Goal: Transaction & Acquisition: Purchase product/service

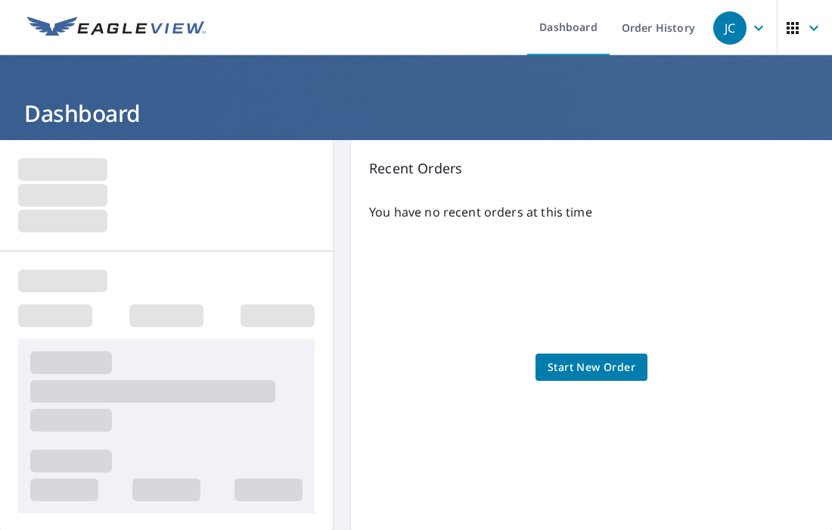
click at [576, 361] on span "Start New Order" at bounding box center [592, 367] width 88 height 19
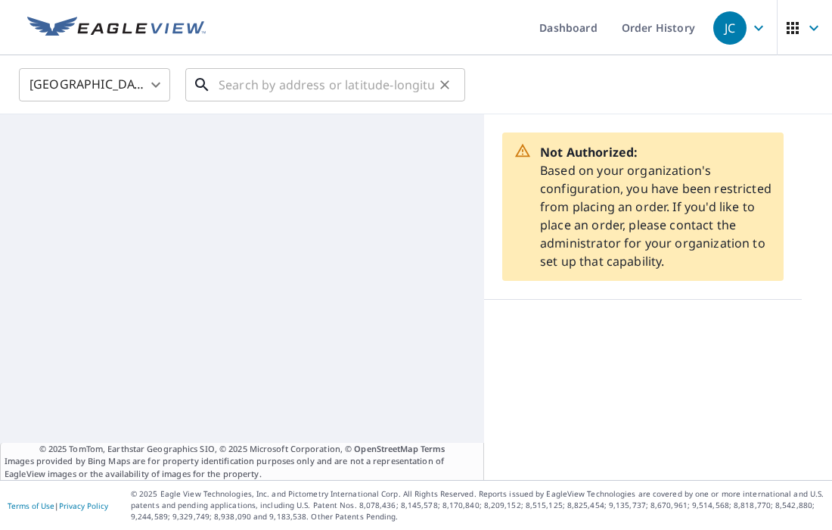
click at [234, 82] on input "text" at bounding box center [327, 85] width 216 height 42
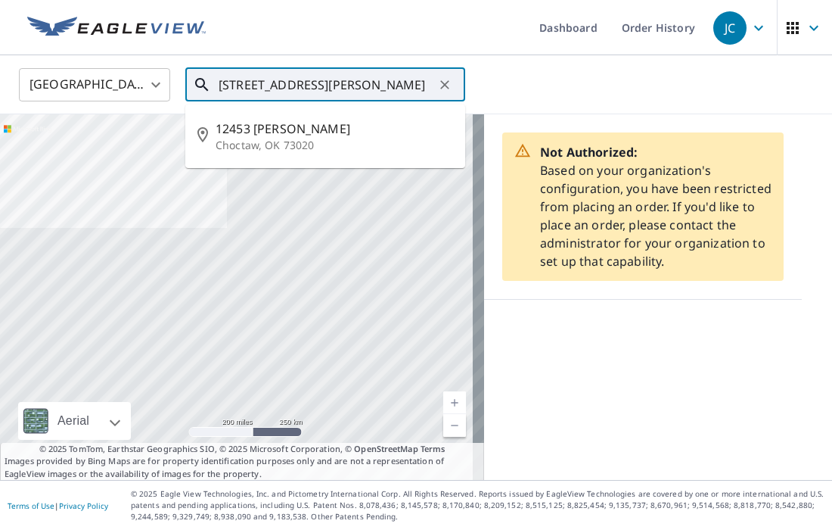
type input "[STREET_ADDRESS][PERSON_NAME]"
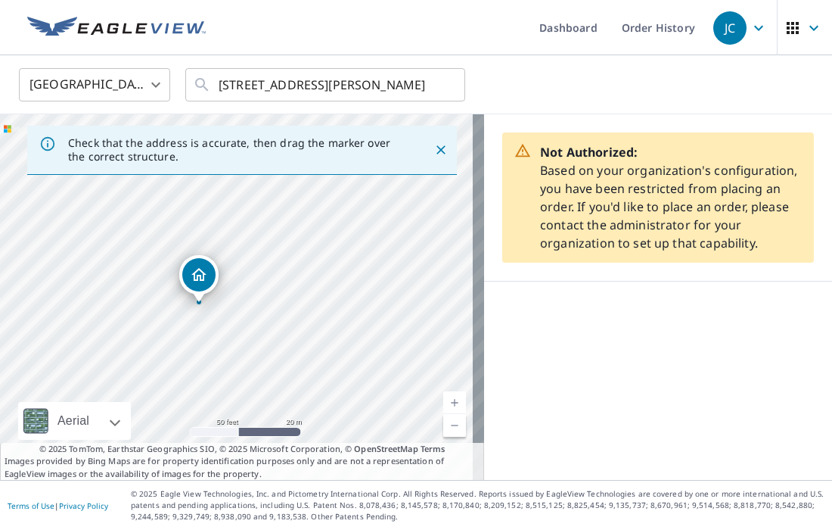
drag, startPoint x: 269, startPoint y: 275, endPoint x: 217, endPoint y: 402, distance: 137.1
click at [217, 402] on div "[STREET_ADDRESS][PERSON_NAME]" at bounding box center [242, 296] width 484 height 365
click at [198, 298] on icon "Dropped pin, building 1, Residential property, 12453 Max Ln Choctaw, OK 73020" at bounding box center [197, 292] width 15 height 13
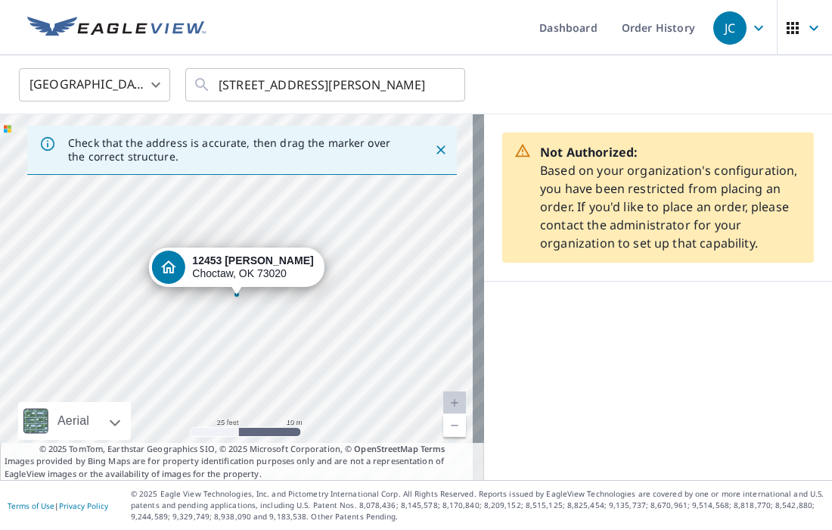
click at [177, 261] on icon "Dropped pin, building 1, Residential property, 12453 Max Ln Choctaw, OK 73020" at bounding box center [168, 267] width 18 height 18
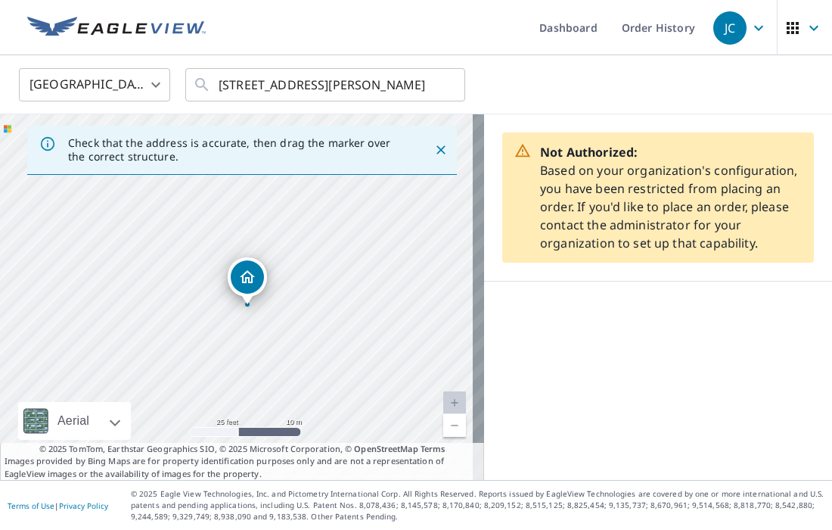
click at [168, 212] on div "[STREET_ADDRESS][PERSON_NAME]" at bounding box center [242, 296] width 484 height 365
click at [243, 141] on p "Check that the address is accurate, then drag the marker over the correct struc…" at bounding box center [237, 149] width 339 height 27
click at [436, 152] on icon "Close" at bounding box center [440, 149] width 9 height 9
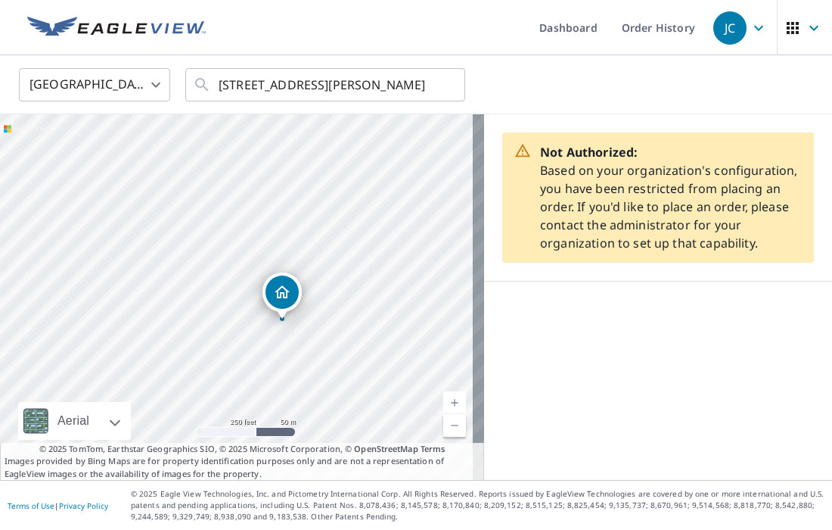
click at [283, 290] on icon "Dropped pin, building 1, Residential property, 12453 Max Ln Choctaw, OK 73020" at bounding box center [282, 292] width 18 height 18
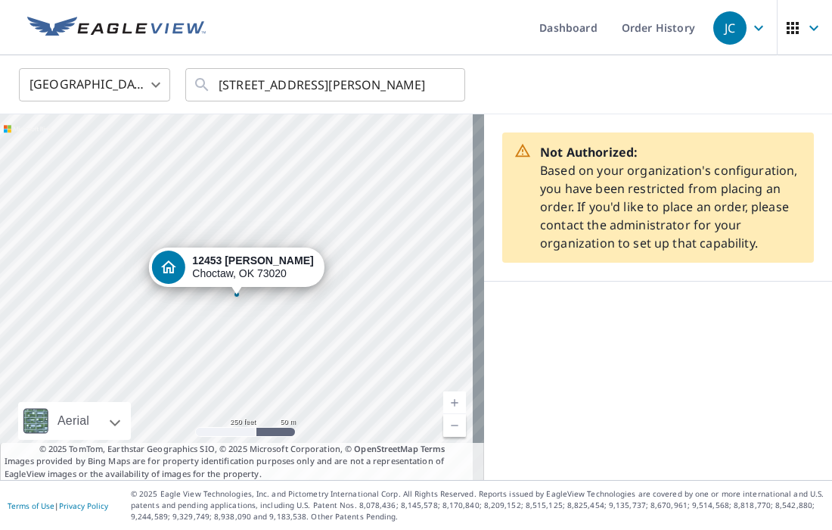
click at [222, 264] on strong "12453 [PERSON_NAME]" at bounding box center [252, 260] width 121 height 12
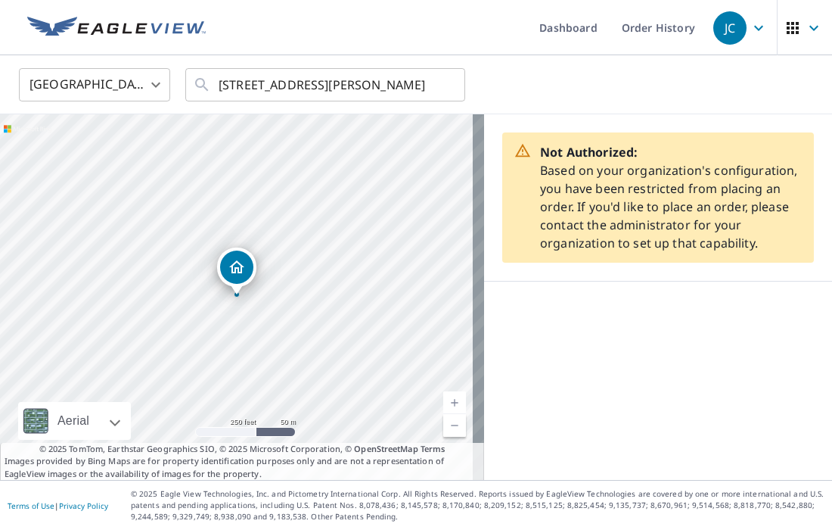
click at [232, 262] on icon "Dropped pin, building 1, Residential property, 12453 Max Ln Choctaw, OK 73020" at bounding box center [237, 267] width 18 height 18
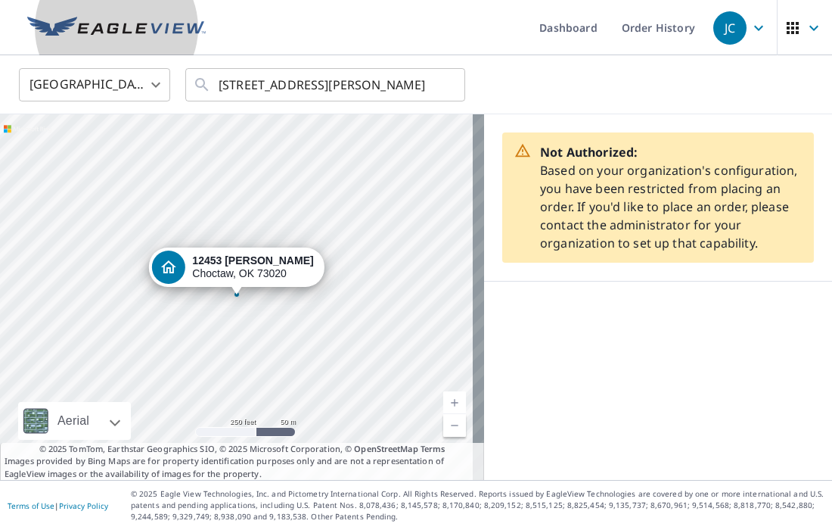
click at [149, 27] on img at bounding box center [116, 28] width 179 height 23
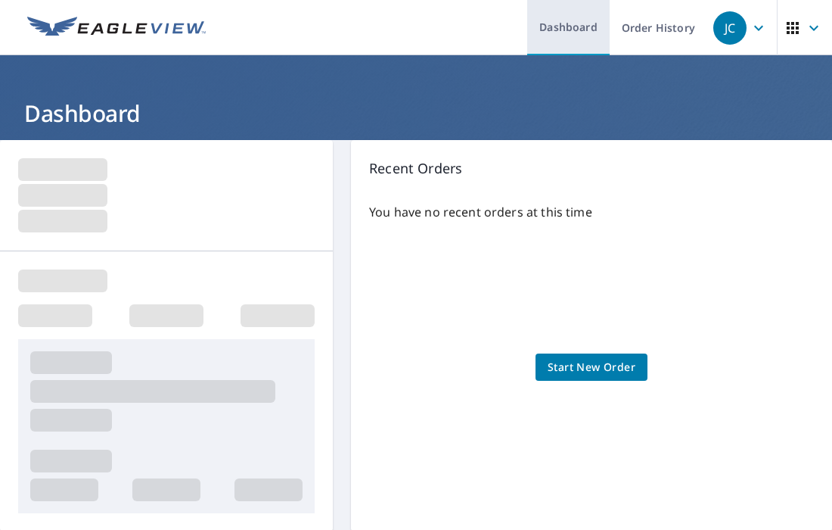
click at [551, 28] on link "Dashboard" at bounding box center [568, 27] width 82 height 55
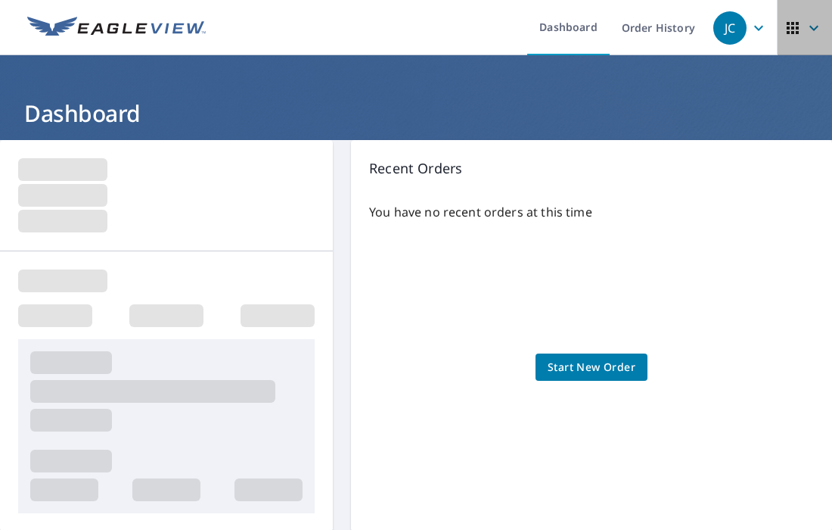
click at [805, 26] on icon "button" at bounding box center [814, 28] width 18 height 18
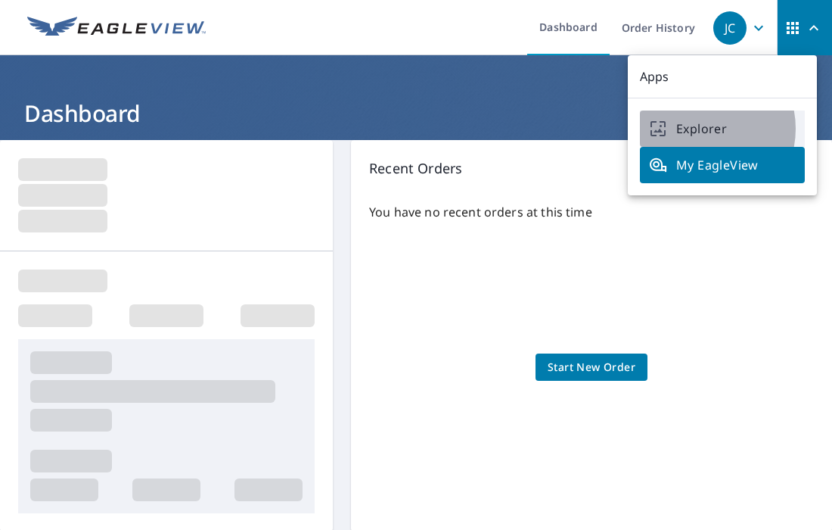
click at [698, 129] on span "Explorer" at bounding box center [722, 129] width 147 height 18
